Goal: Transaction & Acquisition: Download file/media

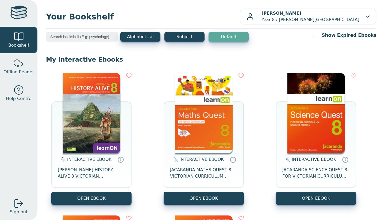
click at [175, 192] on button "OPEN EBOOK" at bounding box center [203, 198] width 80 height 13
